Goal: Task Accomplishment & Management: Manage account settings

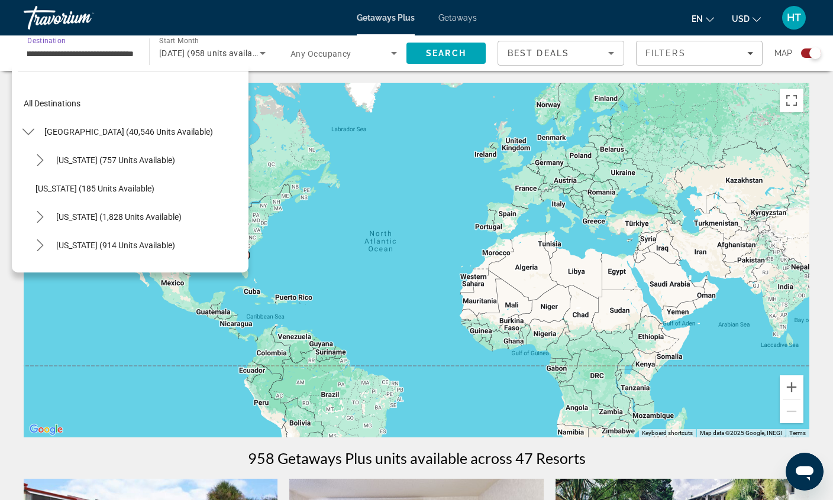
scroll to position [184, 0]
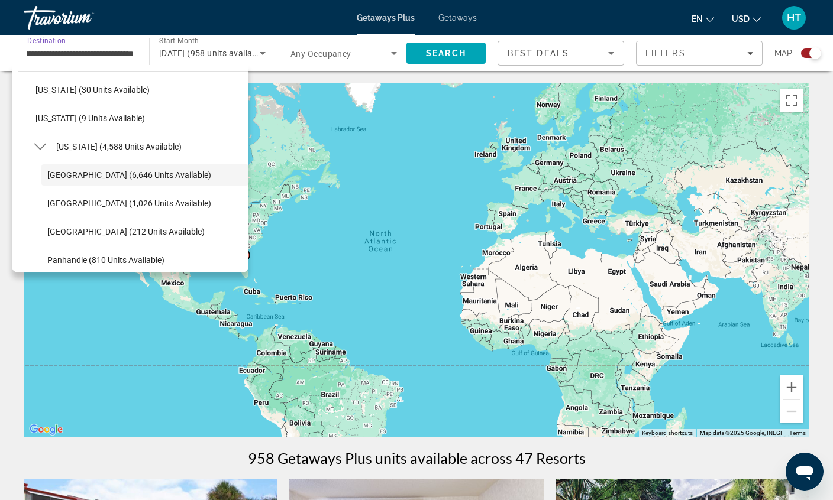
click at [783, 12] on div "HT" at bounding box center [794, 18] width 24 height 24
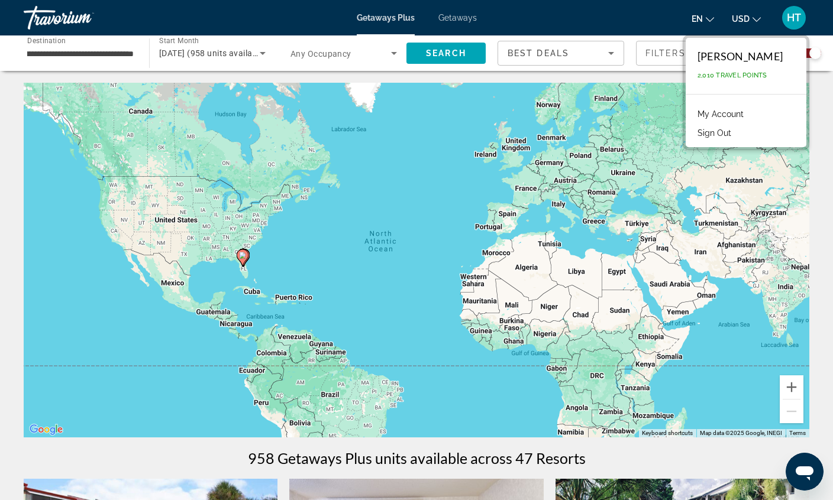
click at [702, 53] on div "[PERSON_NAME]" at bounding box center [739, 56] width 85 height 13
click at [708, 113] on link "My Account" at bounding box center [721, 113] width 58 height 15
